Goal: Task Accomplishment & Management: Manage account settings

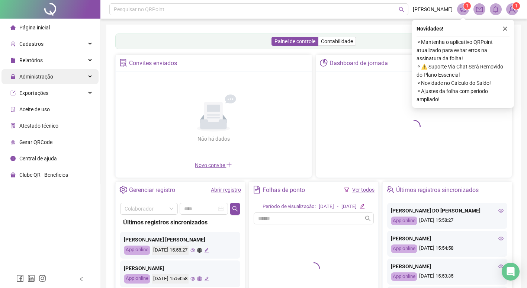
click at [36, 77] on span "Administração" at bounding box center [36, 77] width 34 height 6
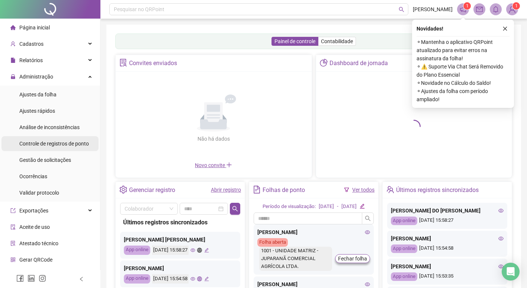
click at [46, 143] on span "Controle de registros de ponto" at bounding box center [54, 143] width 70 height 6
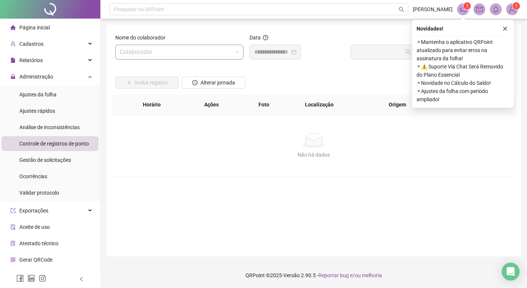
click at [187, 52] on input "search" at bounding box center [176, 52] width 113 height 14
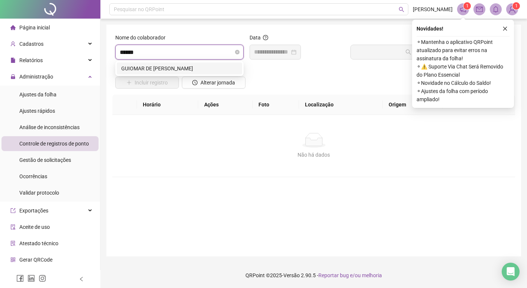
type input "*******"
click at [161, 67] on div "GUIOMAR DE [PERSON_NAME]" at bounding box center [179, 68] width 116 height 8
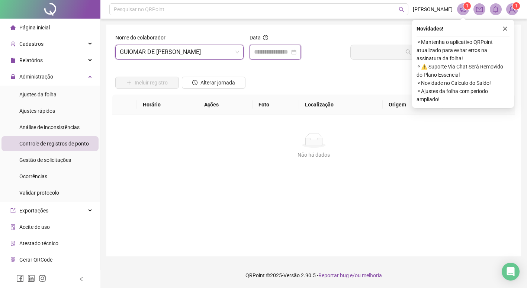
click at [263, 53] on input at bounding box center [272, 52] width 36 height 9
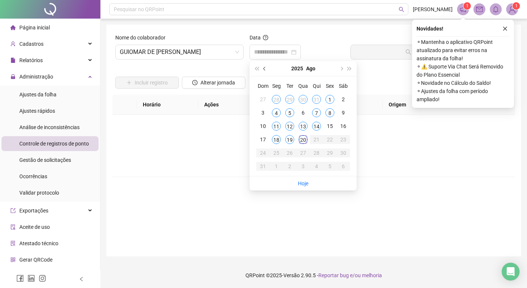
click at [263, 68] on button "prev-year" at bounding box center [265, 68] width 8 height 15
click at [317, 142] on div "24" at bounding box center [316, 139] width 9 height 9
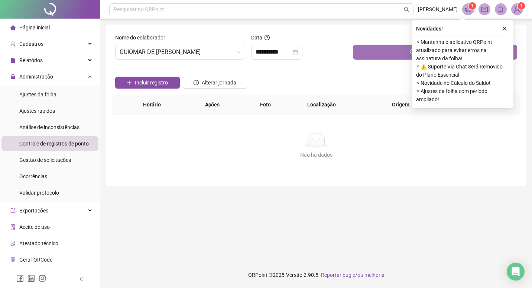
click at [377, 54] on button "Buscar registros" at bounding box center [435, 52] width 164 height 15
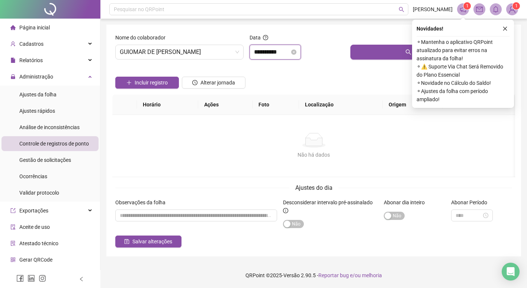
click at [288, 51] on input "**********" at bounding box center [272, 52] width 36 height 9
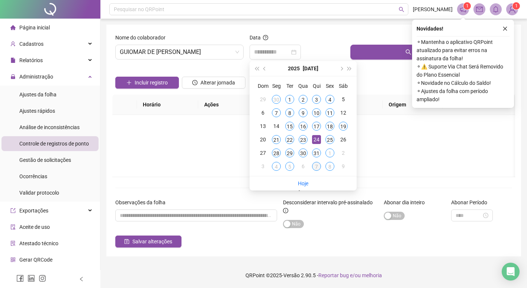
click at [316, 166] on div "7" at bounding box center [316, 166] width 9 height 9
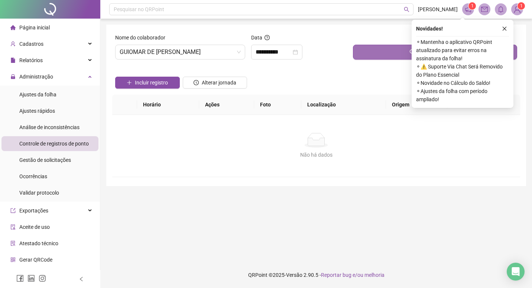
click at [378, 53] on button "Buscar registros" at bounding box center [435, 52] width 164 height 15
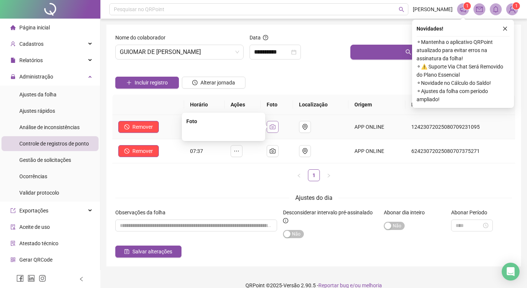
click at [275, 125] on icon "camera" at bounding box center [272, 126] width 6 height 5
click at [275, 151] on icon "camera" at bounding box center [272, 150] width 6 height 5
click at [161, 179] on ul "1" at bounding box center [313, 175] width 403 height 12
click at [288, 51] on input "**********" at bounding box center [272, 52] width 36 height 9
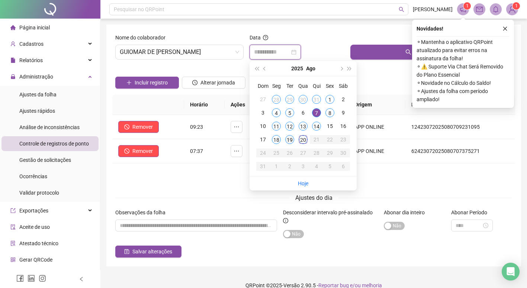
type input "**********"
click at [289, 139] on div "19" at bounding box center [289, 139] width 9 height 9
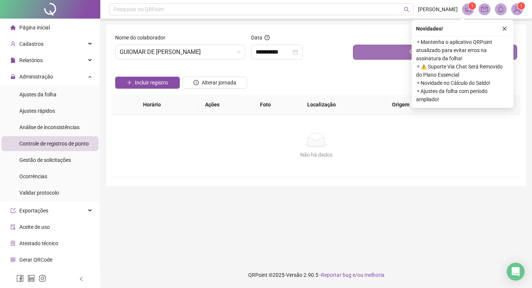
click at [375, 54] on button "Buscar registros" at bounding box center [435, 52] width 164 height 15
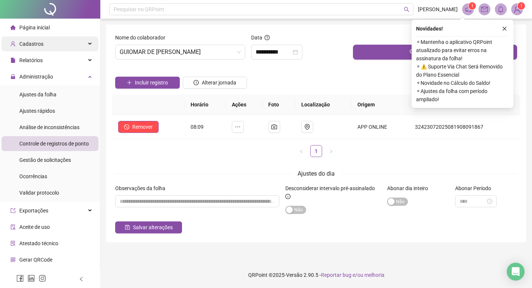
click at [39, 39] on span "Cadastros" at bounding box center [26, 43] width 33 height 15
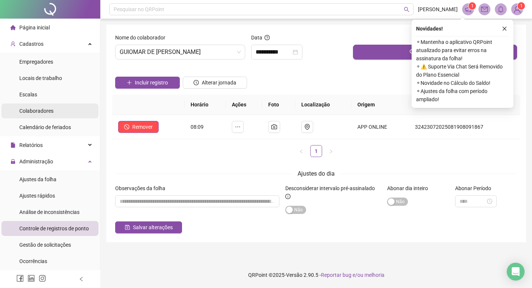
click at [39, 113] on span "Colaboradores" at bounding box center [36, 111] width 34 height 6
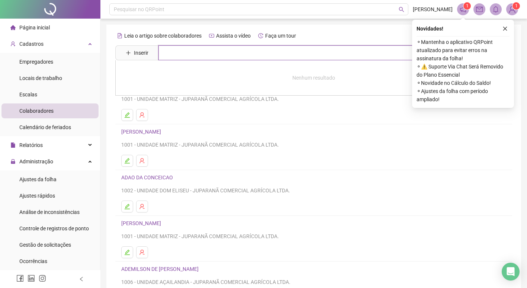
click at [178, 53] on input "text" at bounding box center [318, 52] width 321 height 15
type input "******"
drag, startPoint x: 506, startPoint y: 29, endPoint x: 498, endPoint y: 35, distance: 10.1
click at [506, 29] on icon "close" at bounding box center [504, 28] width 5 height 5
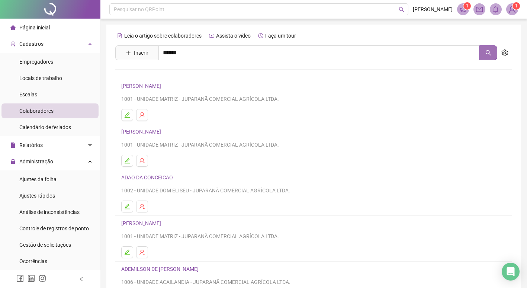
click at [485, 55] on icon "search" at bounding box center [488, 53] width 6 height 6
click at [484, 51] on button "button" at bounding box center [488, 52] width 18 height 15
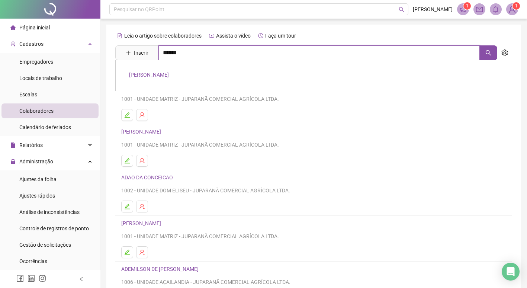
click at [198, 53] on input "******" at bounding box center [318, 52] width 321 height 15
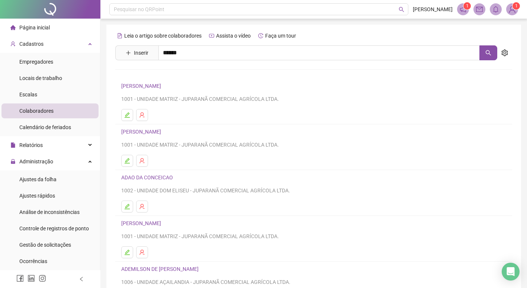
click at [169, 74] on link "[PERSON_NAME]" at bounding box center [149, 75] width 40 height 6
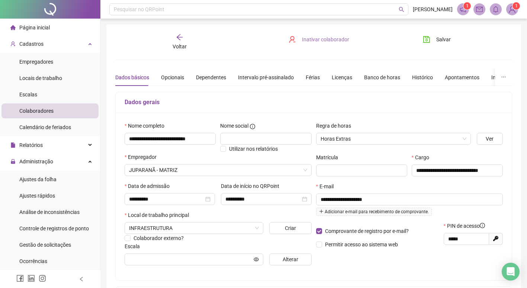
click at [314, 40] on span "Inativar colaborador" at bounding box center [325, 39] width 47 height 8
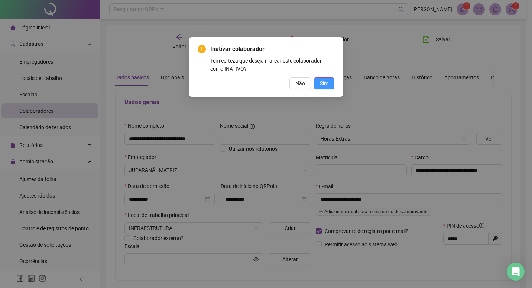
click at [327, 84] on span "Sim" at bounding box center [324, 83] width 9 height 8
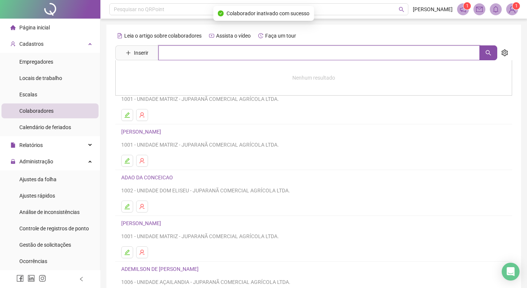
click at [179, 57] on input "text" at bounding box center [318, 52] width 321 height 15
click at [488, 51] on icon "search" at bounding box center [488, 53] width 6 height 6
type input "********"
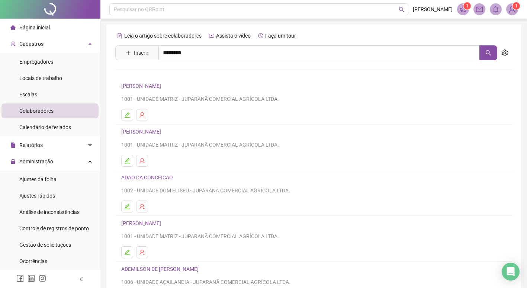
click at [169, 73] on link "[PERSON_NAME]" at bounding box center [149, 75] width 40 height 6
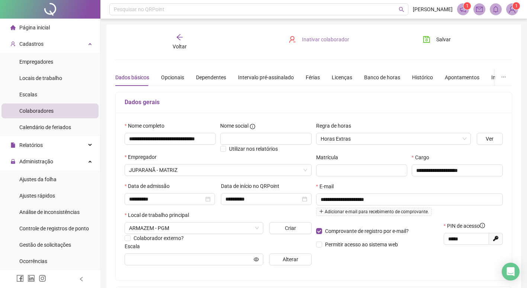
click at [317, 39] on span "Inativar colaborador" at bounding box center [325, 39] width 47 height 8
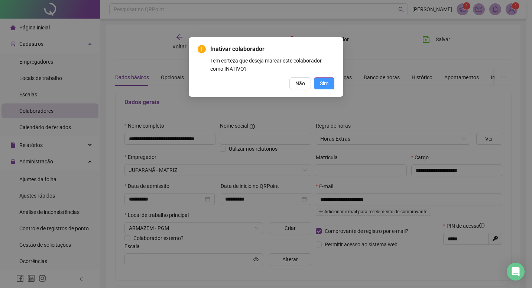
click at [320, 81] on button "Sim" at bounding box center [324, 83] width 20 height 12
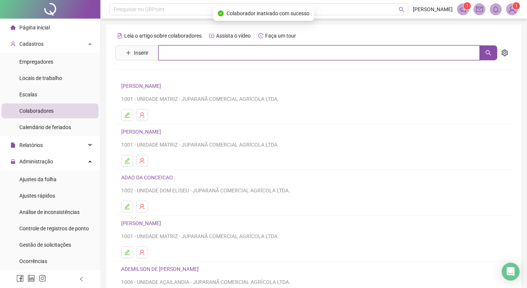
click at [222, 55] on input "text" at bounding box center [318, 52] width 321 height 15
type input "**********"
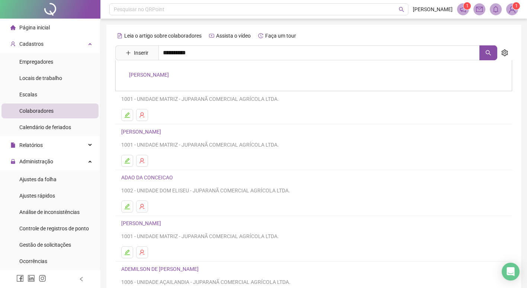
click at [169, 77] on link "[PERSON_NAME]" at bounding box center [149, 75] width 40 height 6
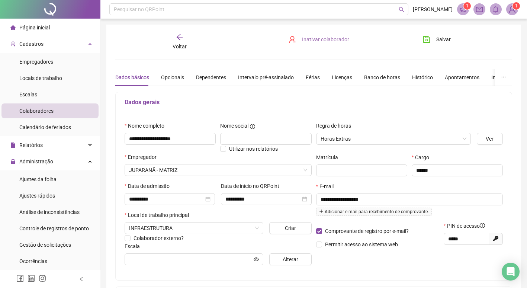
click at [332, 41] on span "Inativar colaborador" at bounding box center [325, 39] width 47 height 8
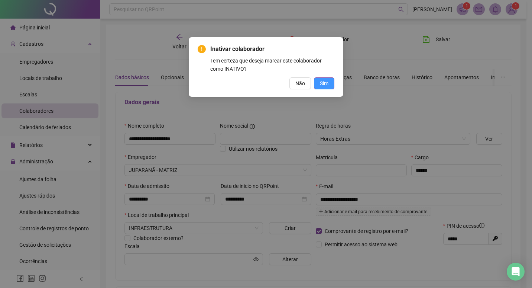
click at [323, 81] on span "Sim" at bounding box center [324, 83] width 9 height 8
